Goal: Task Accomplishment & Management: Manage account settings

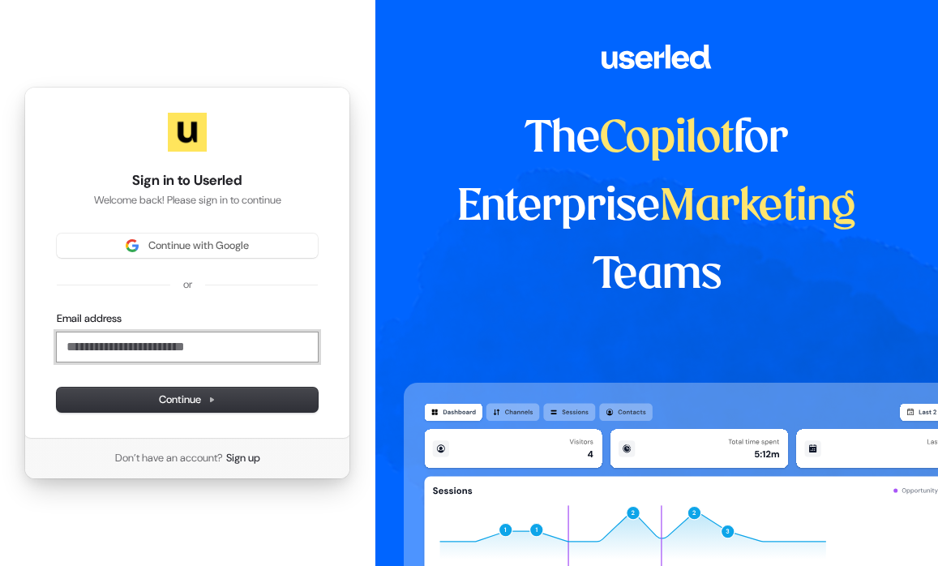
drag, startPoint x: 164, startPoint y: 348, endPoint x: 174, endPoint y: 350, distance: 10.0
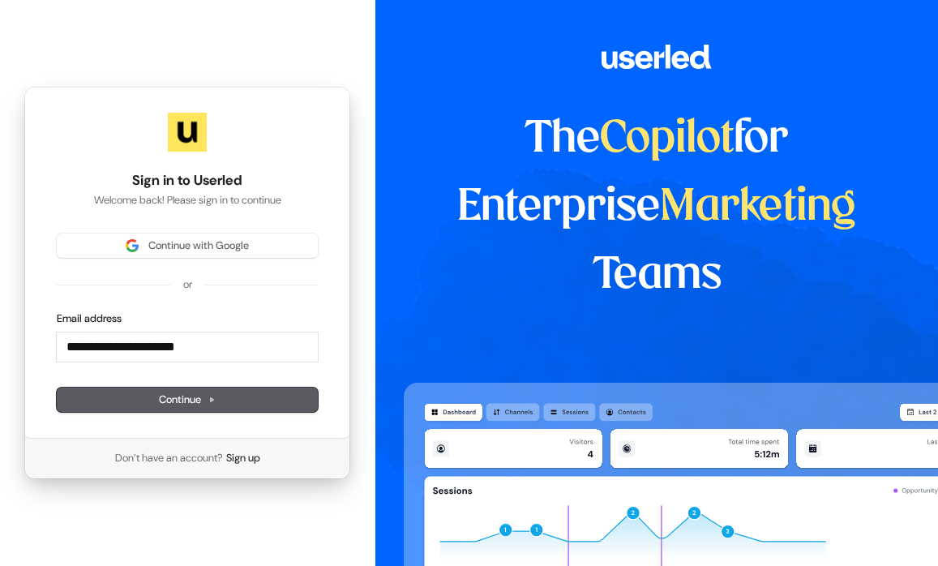
click at [201, 399] on span "Continue" at bounding box center [187, 400] width 57 height 15
type input "**********"
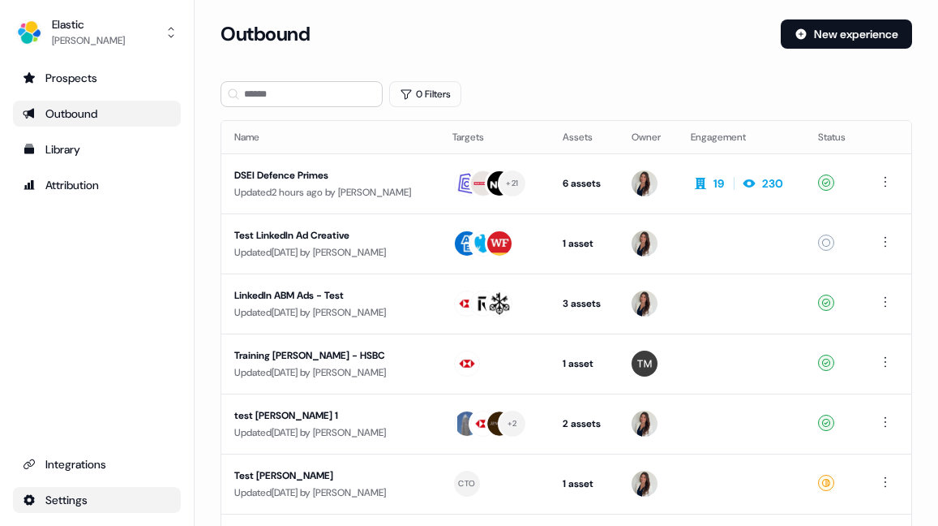
click at [64, 498] on html "For the best experience switch devices to a bigger screen. Go to [DOMAIN_NAME] …" at bounding box center [469, 263] width 938 height 526
click at [233, 470] on div "Team" at bounding box center [256, 470] width 130 height 26
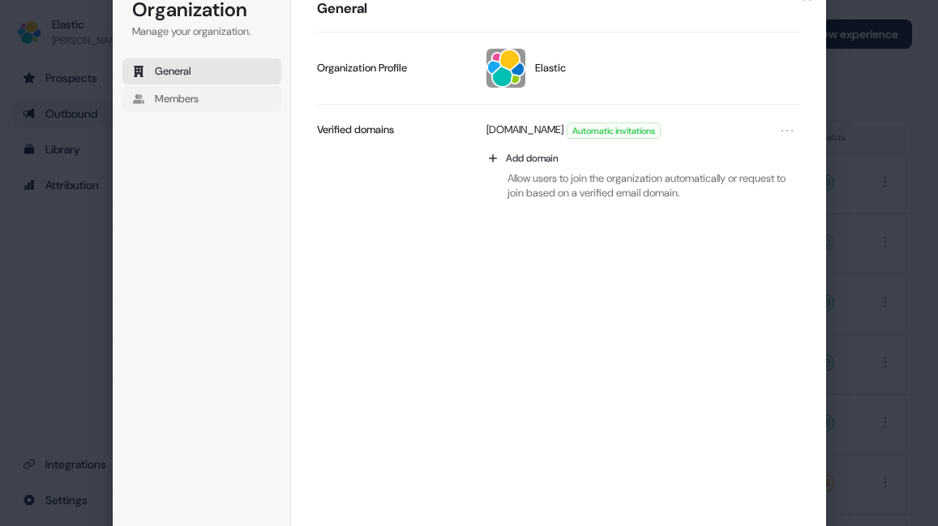
click at [179, 100] on span "Members" at bounding box center [177, 99] width 44 height 15
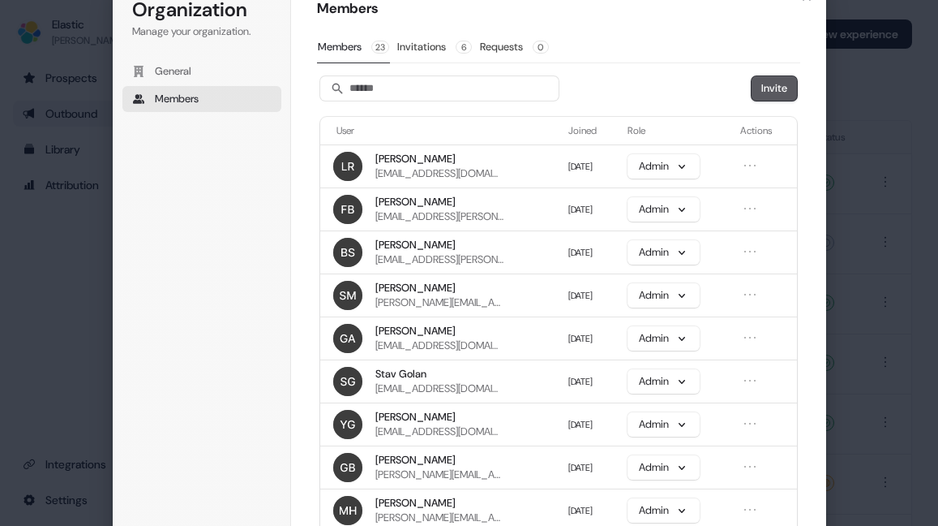
click at [775, 96] on button "Invite" at bounding box center [774, 88] width 45 height 24
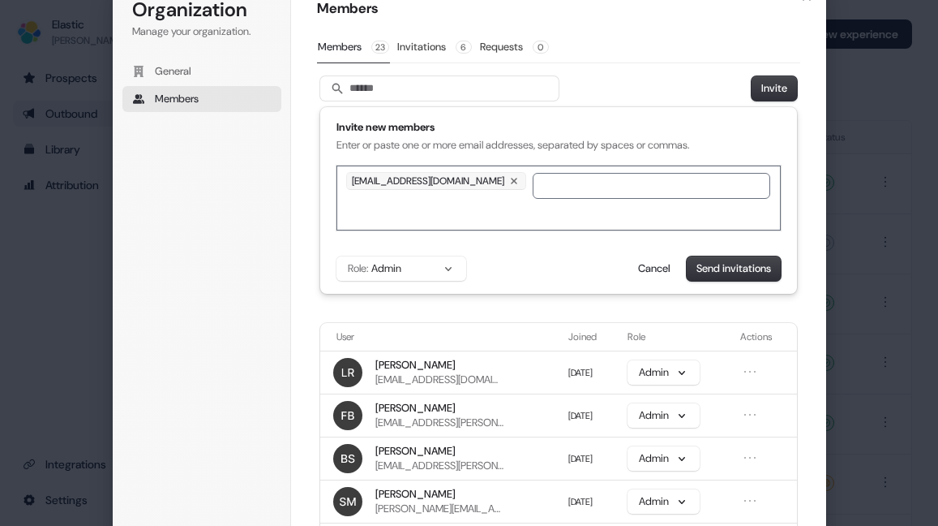
click at [534, 274] on div "Role: Admin Send invitations Cancel" at bounding box center [559, 268] width 444 height 24
click at [445, 275] on button "Role: Admin" at bounding box center [402, 268] width 130 height 24
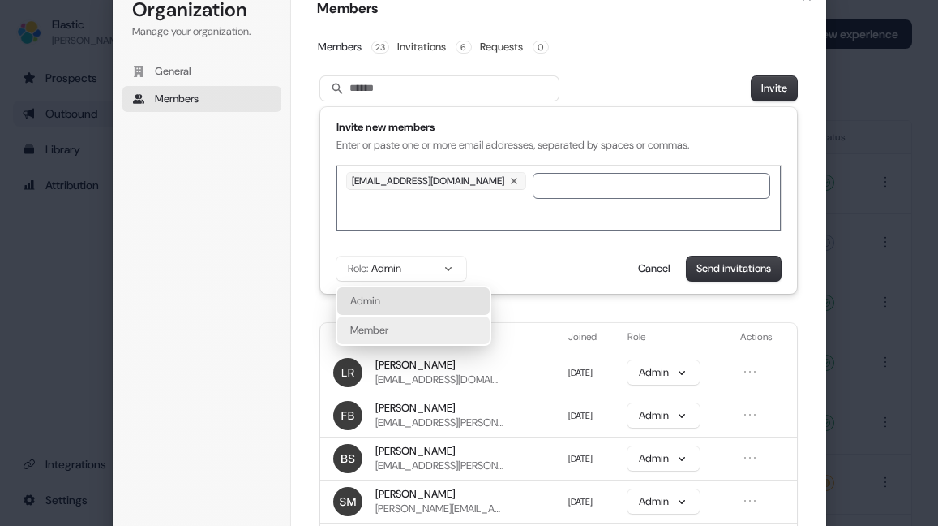
click at [429, 333] on div "Member" at bounding box center [413, 330] width 152 height 28
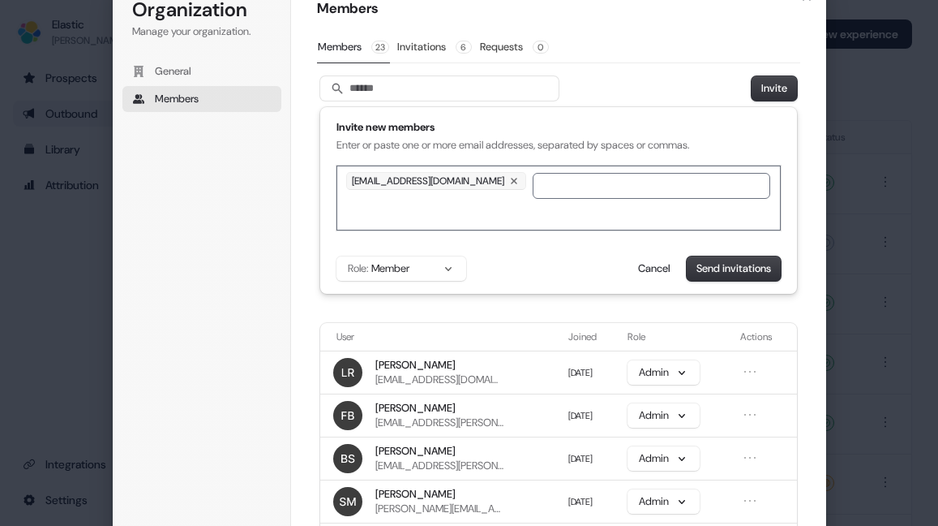
click at [530, 266] on div "Role: Member Send invitations Cancel" at bounding box center [559, 268] width 444 height 24
click at [739, 273] on button "Send invitations" at bounding box center [734, 268] width 94 height 24
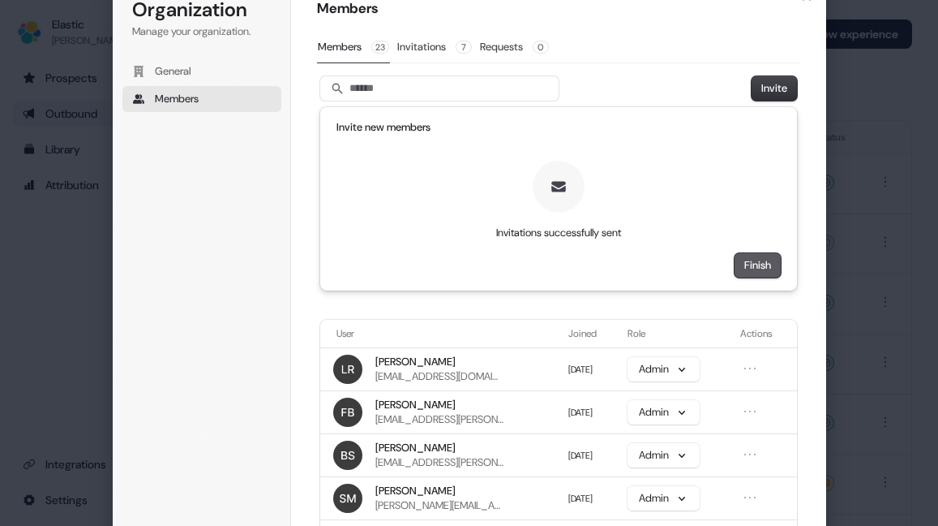
click at [762, 273] on button "Finish" at bounding box center [758, 265] width 46 height 24
